Goal: Information Seeking & Learning: Check status

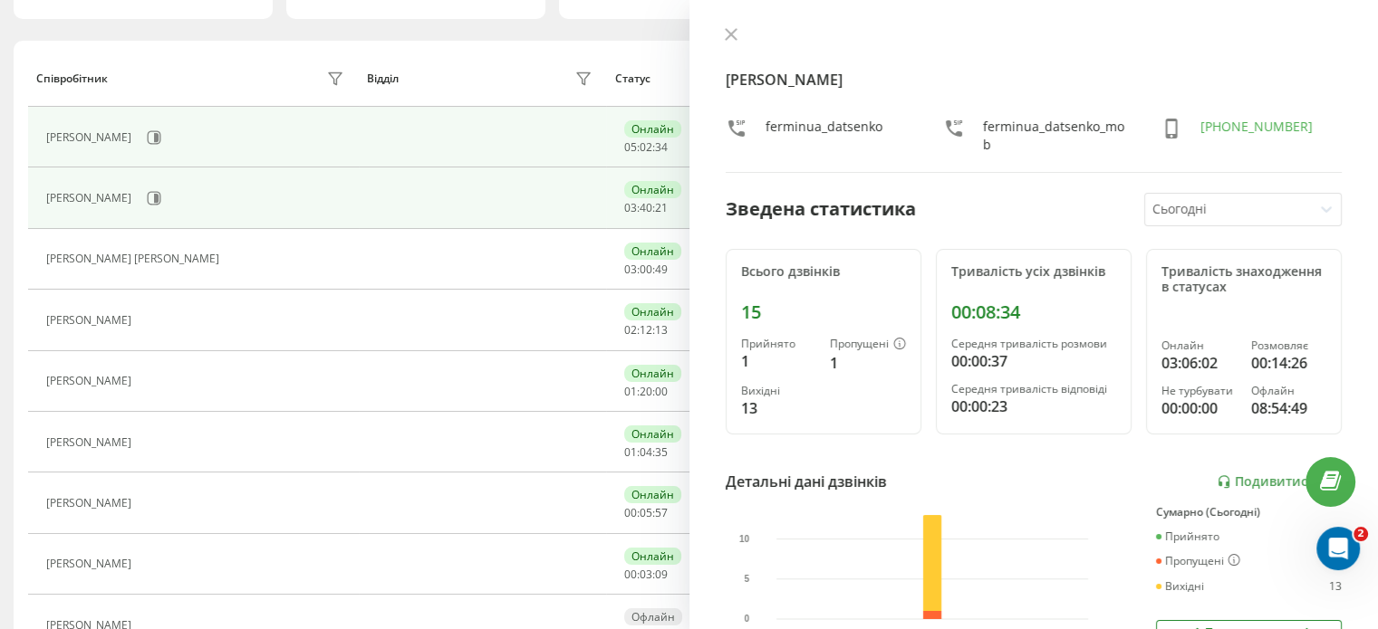
scroll to position [181, 0]
click at [147, 139] on icon at bounding box center [154, 137] width 14 height 14
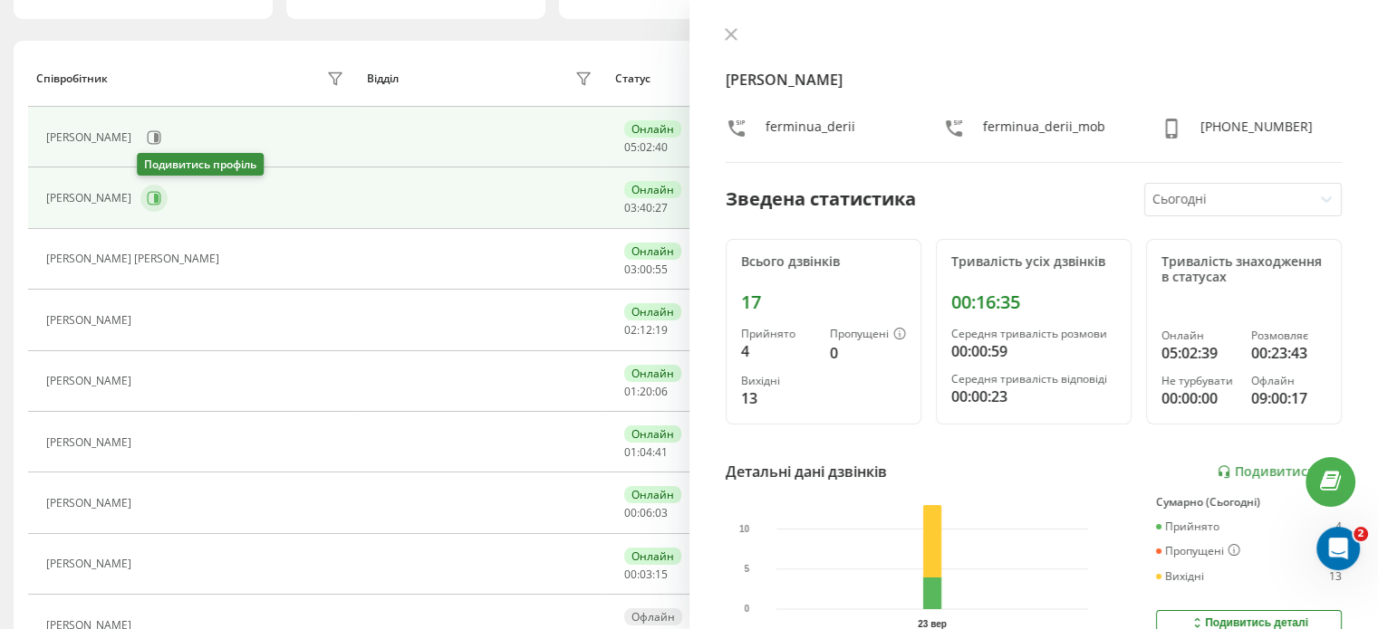
click at [141, 198] on button at bounding box center [153, 198] width 27 height 27
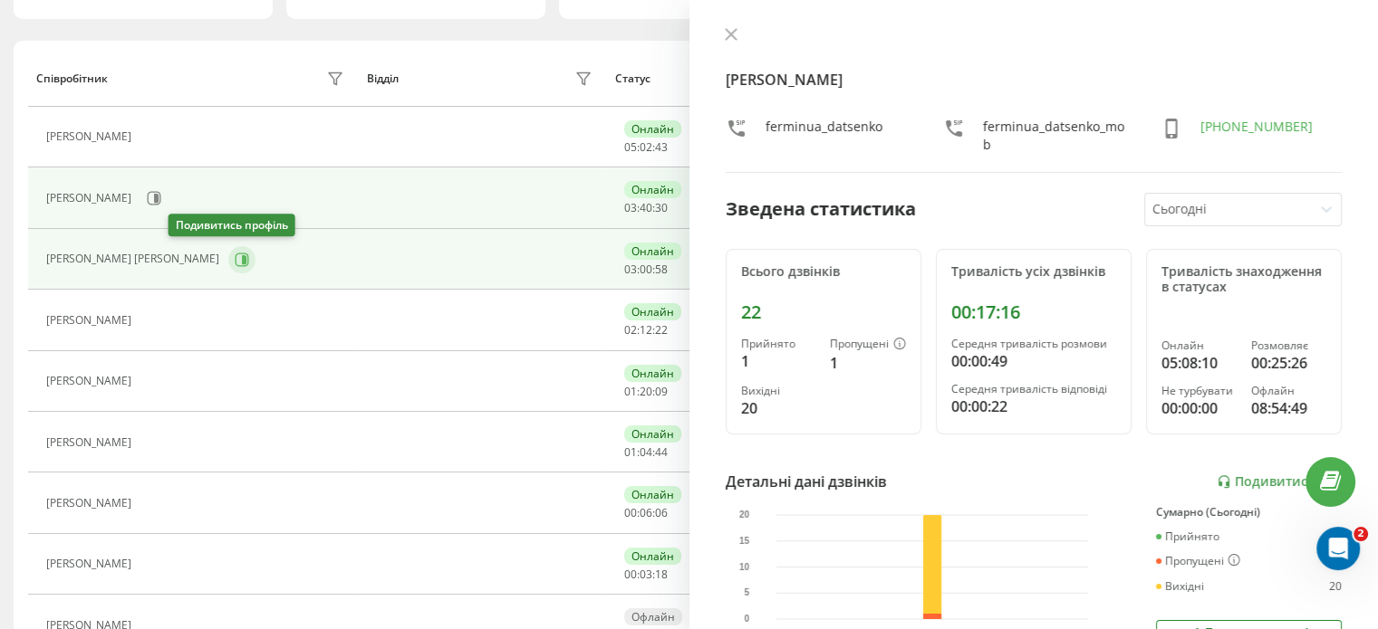
click at [235, 256] on icon at bounding box center [242, 260] width 14 height 14
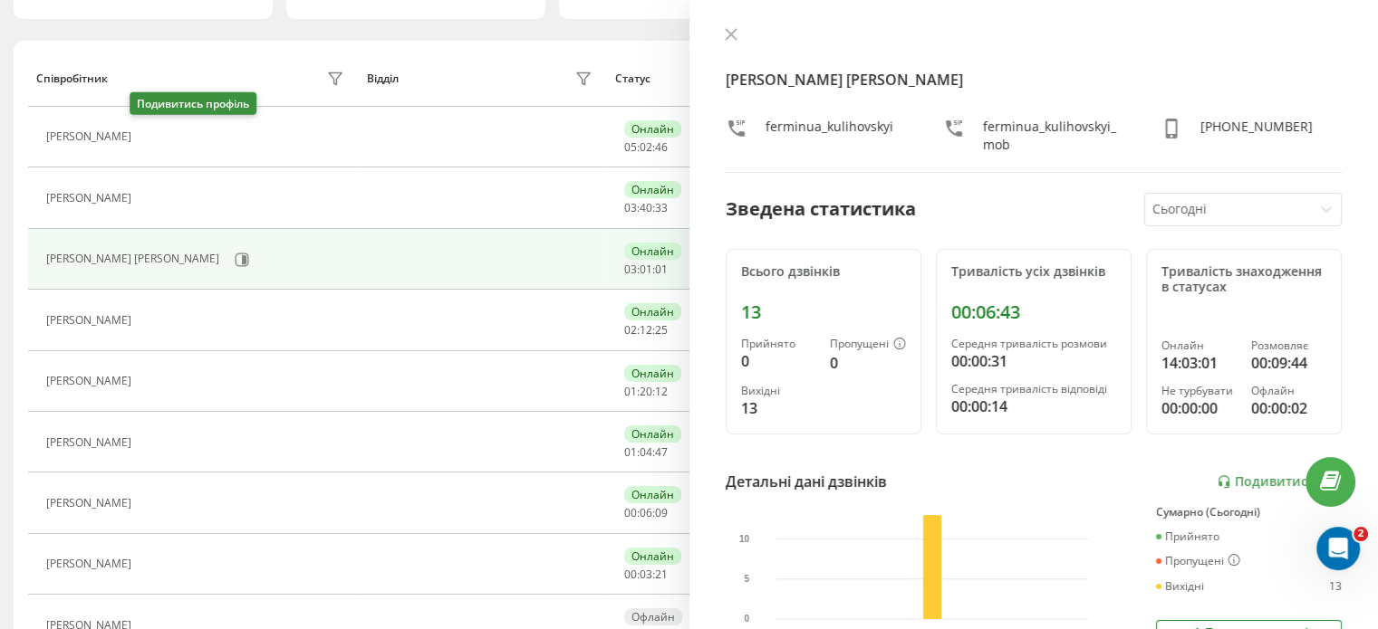
click at [151, 139] on icon at bounding box center [153, 137] width 5 height 9
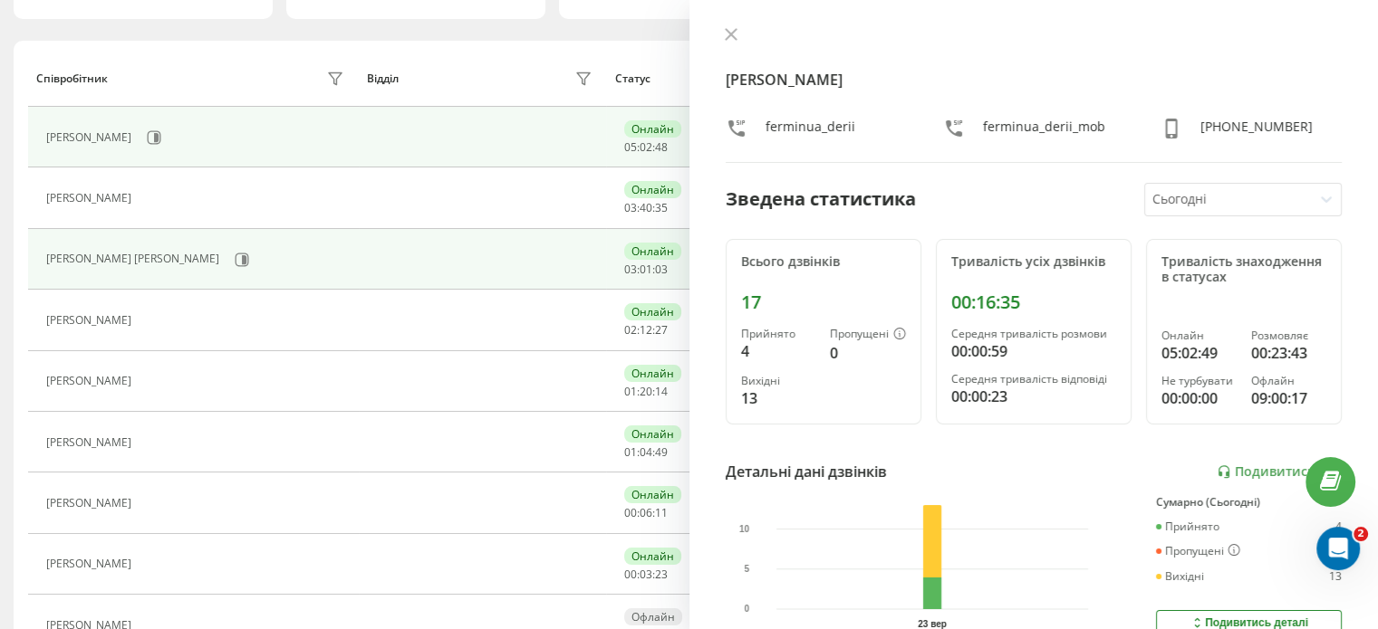
scroll to position [272, 0]
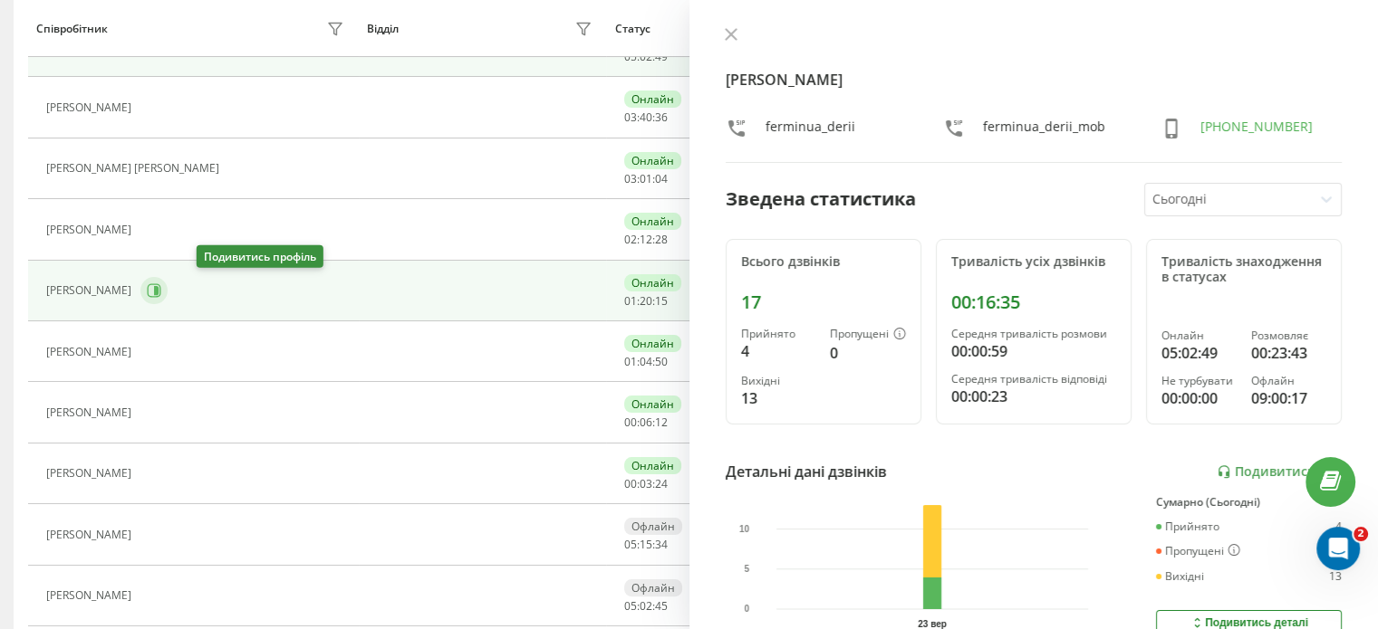
click at [161, 292] on icon at bounding box center [155, 291] width 14 height 14
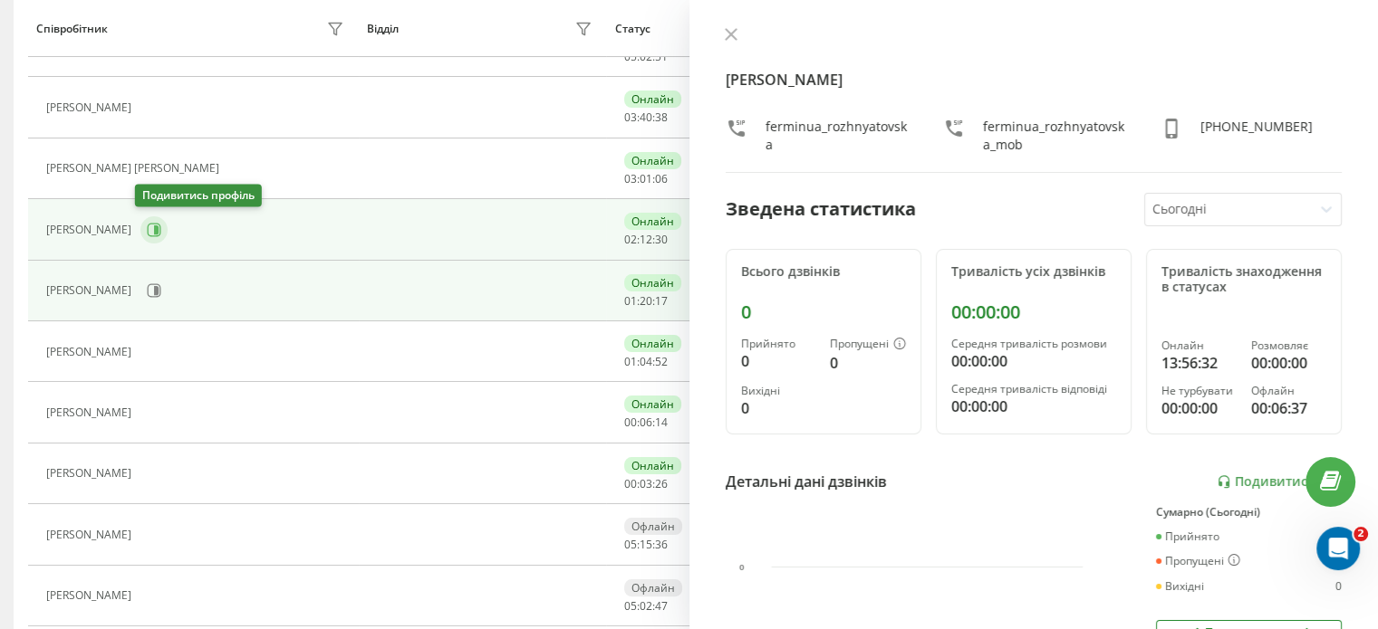
click at [153, 228] on icon at bounding box center [154, 230] width 14 height 14
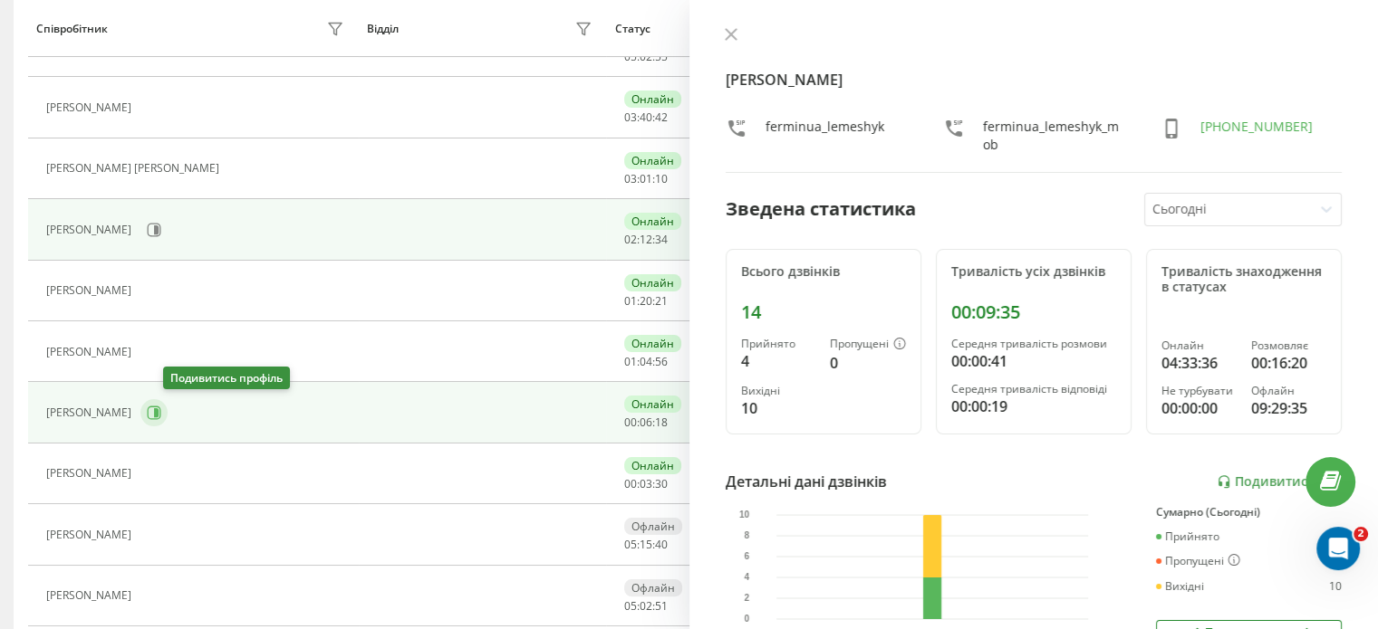
click at [161, 406] on icon at bounding box center [154, 413] width 14 height 14
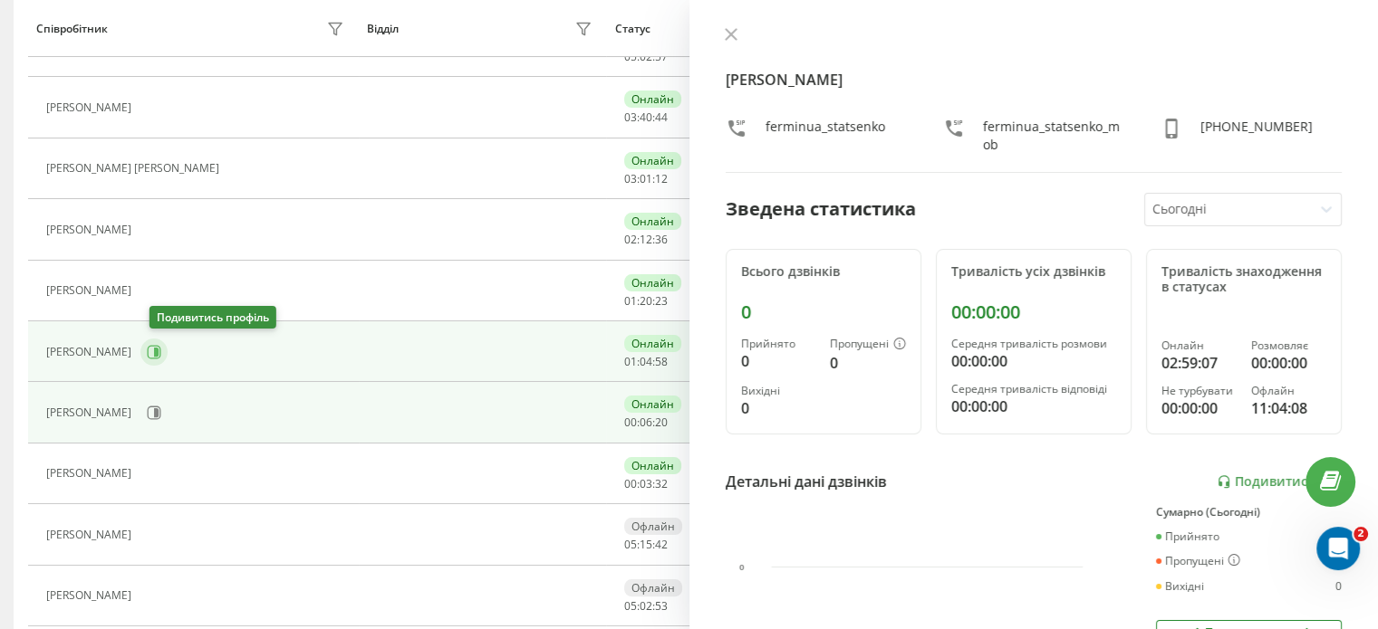
click at [159, 354] on icon at bounding box center [154, 352] width 14 height 14
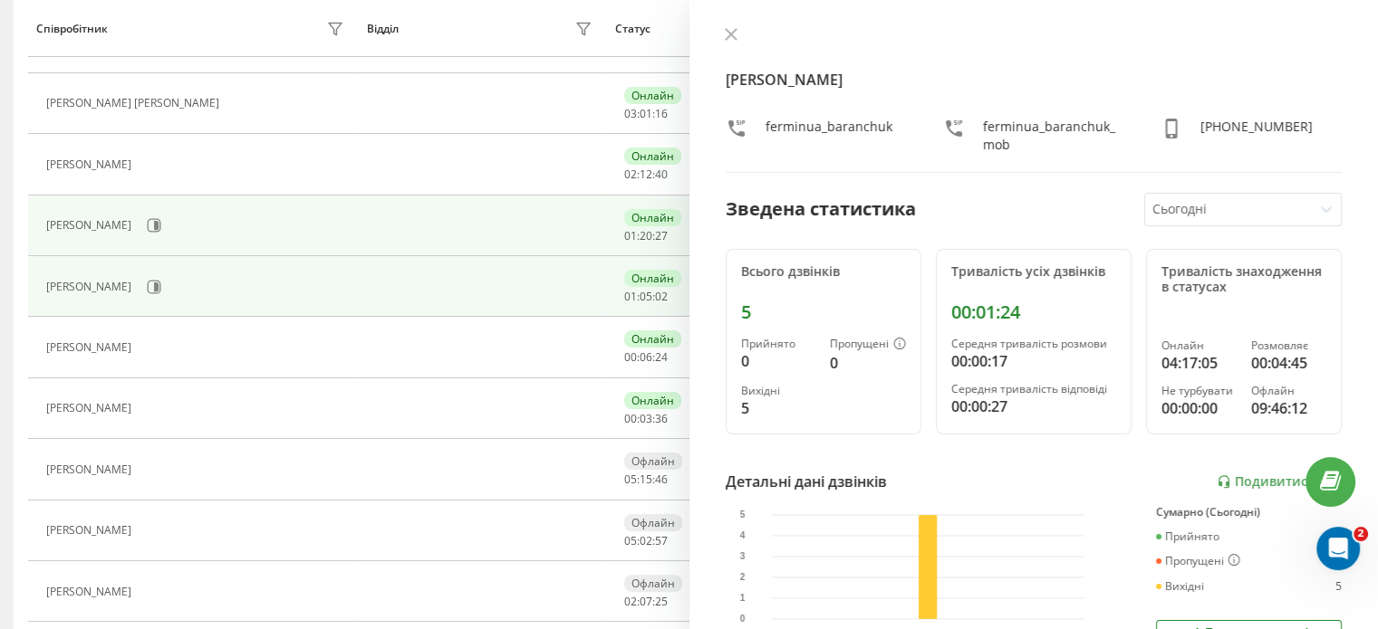
scroll to position [362, 0]
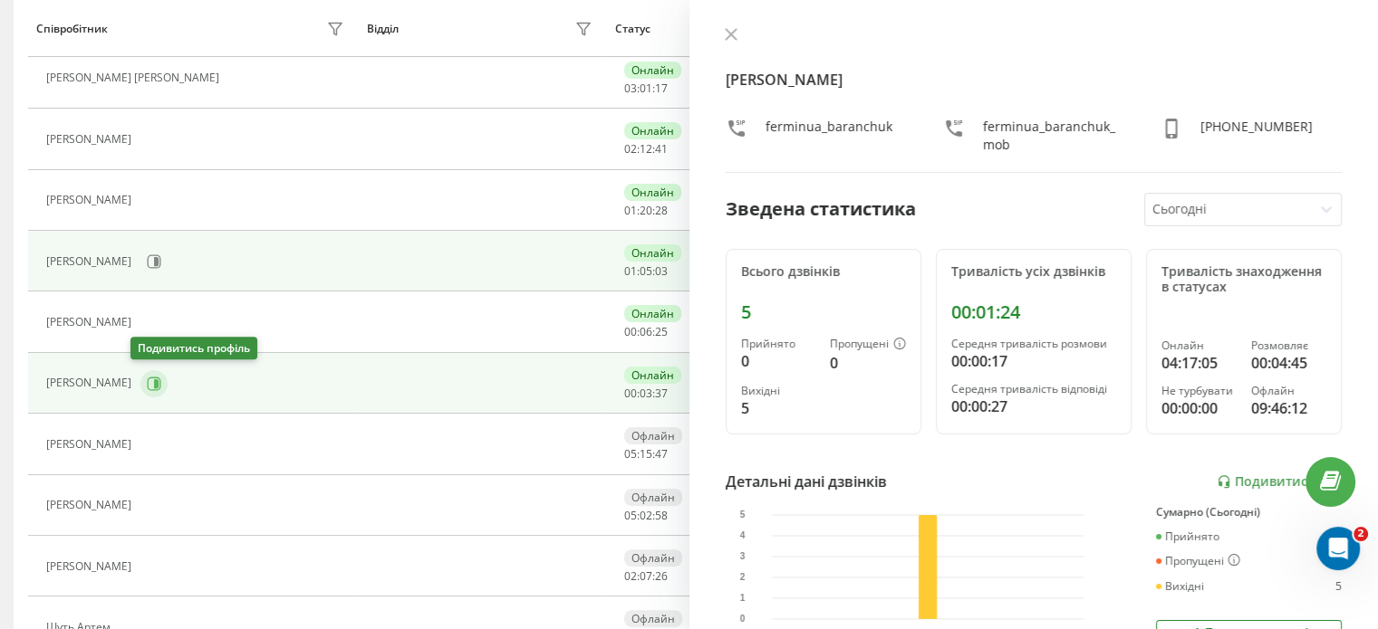
click at [147, 377] on icon at bounding box center [154, 384] width 14 height 14
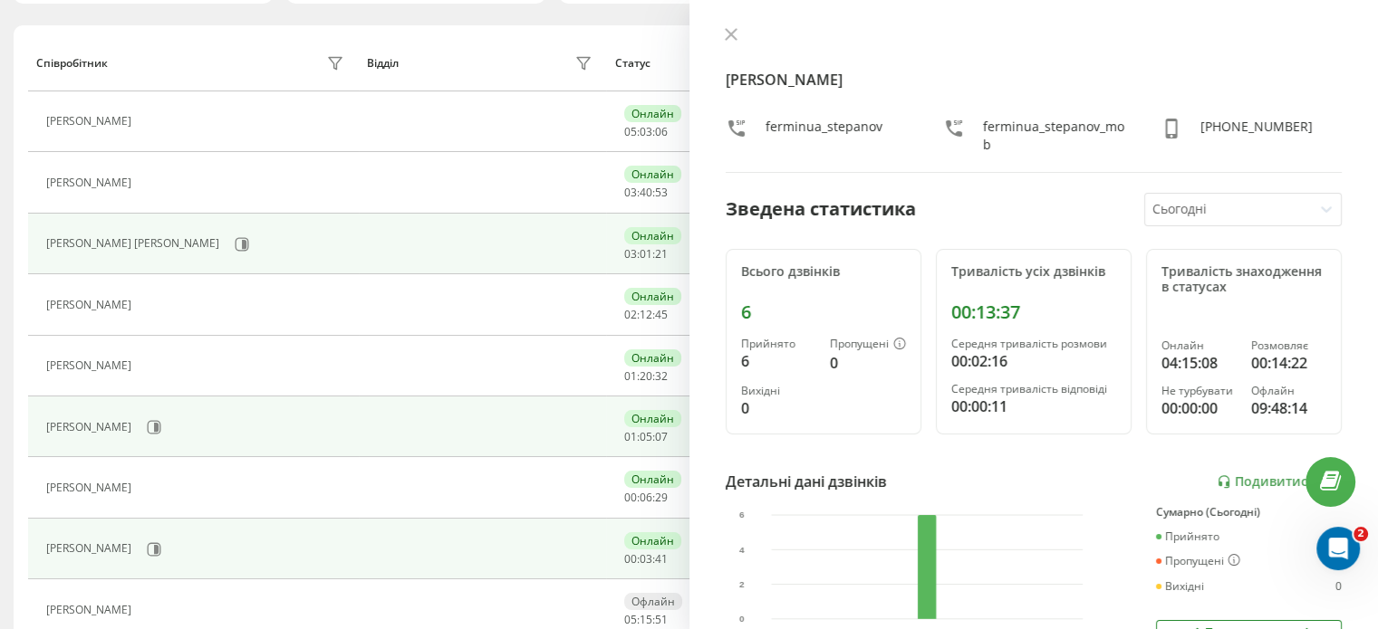
scroll to position [181, 0]
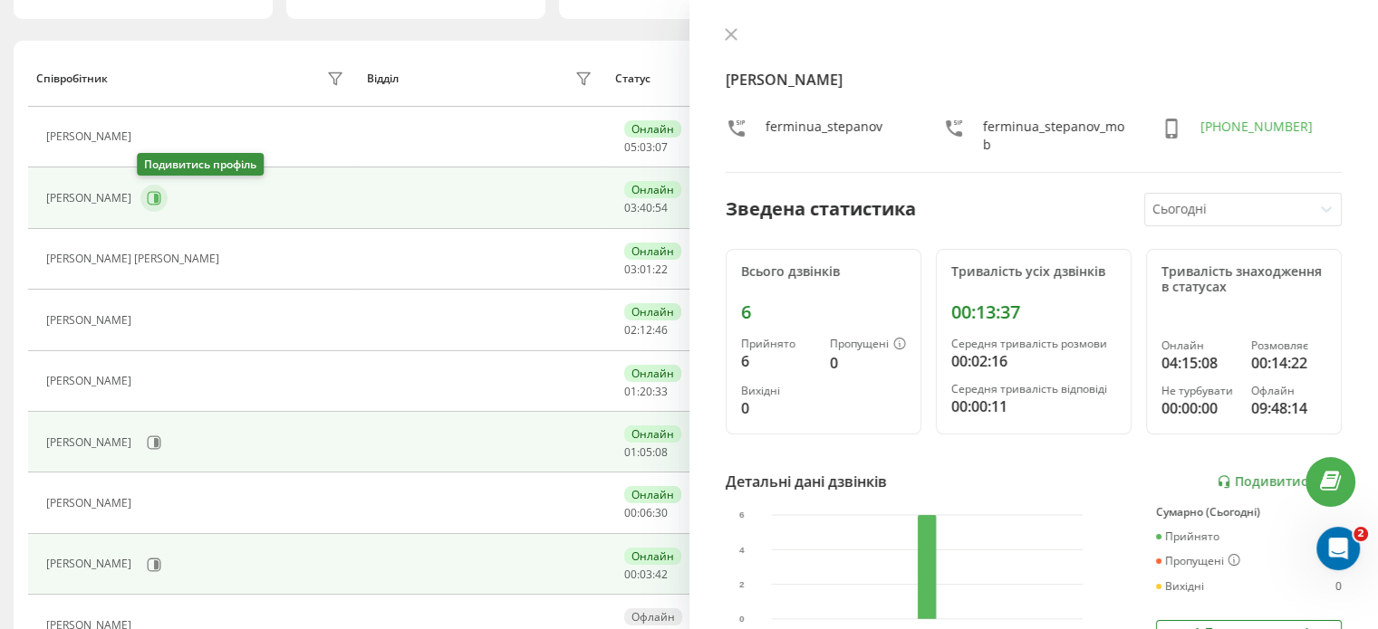
click at [148, 197] on icon at bounding box center [155, 199] width 14 height 14
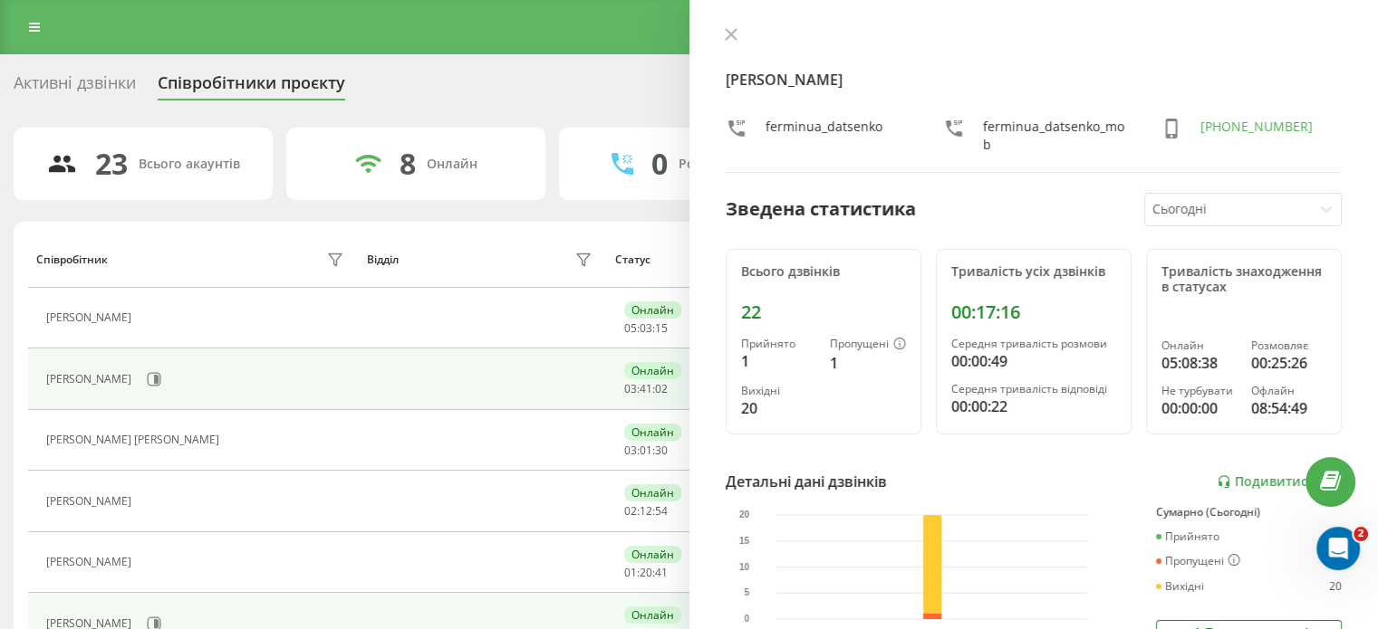
click at [481, 90] on div "Активні дзвінки Співробітники проєкту Оберіть відділ" at bounding box center [689, 87] width 1350 height 38
click at [725, 19] on div "[PERSON_NAME] ferminua_datsenko ferminua_datsenko_mob [PHONE_NUMBER] Зведена ст…" at bounding box center [1033, 314] width 689 height 629
click at [729, 36] on icon at bounding box center [731, 34] width 13 height 13
